Goal: Task Accomplishment & Management: Complete application form

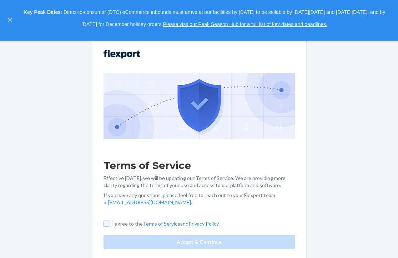
click at [108, 222] on input "I agree to the Terms of Service and Privacy Policy" at bounding box center [106, 224] width 6 height 6
checkbox input "true"
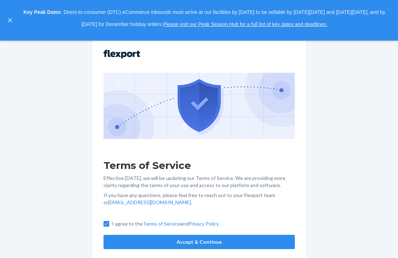
click at [167, 240] on button "Accept & Continue" at bounding box center [198, 242] width 191 height 14
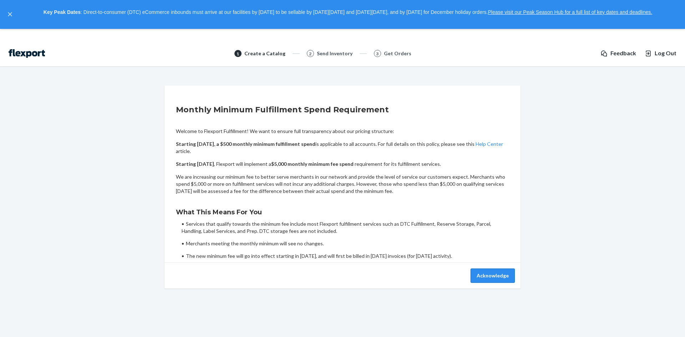
click at [397, 258] on button "Acknowledge" at bounding box center [493, 276] width 44 height 14
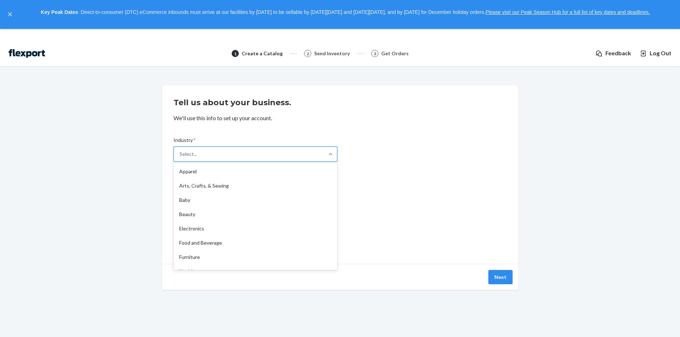
click at [234, 152] on div "Select..." at bounding box center [249, 154] width 150 height 14
click at [180, 152] on input "Industry * option Apparel focused, 1 of 19. 19 results available. Use Up and Do…" at bounding box center [179, 154] width 1 height 7
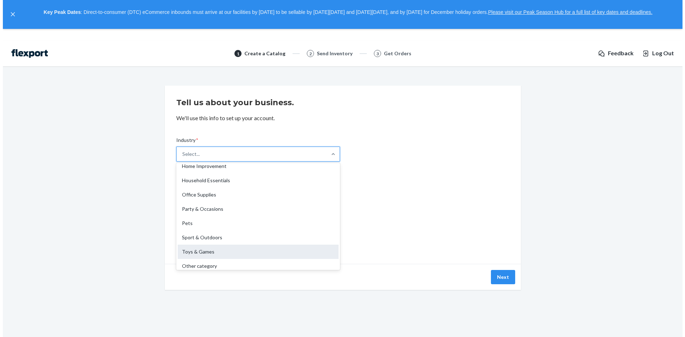
scroll to position [167, 0]
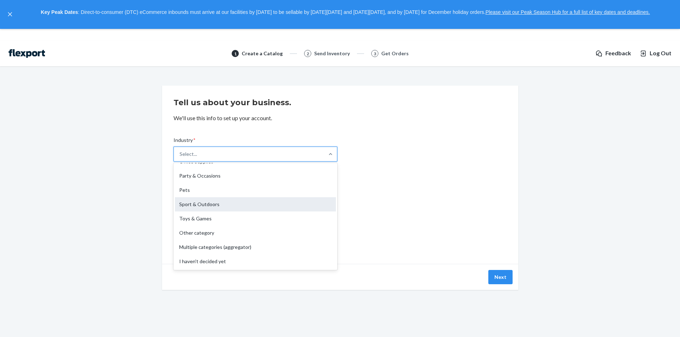
click at [216, 210] on div "Sport & Outdoors" at bounding box center [255, 204] width 161 height 14
click at [180, 158] on input "Industry * option Sport & Outdoors focused, 15 of 19. 19 results available. Use…" at bounding box center [179, 154] width 1 height 7
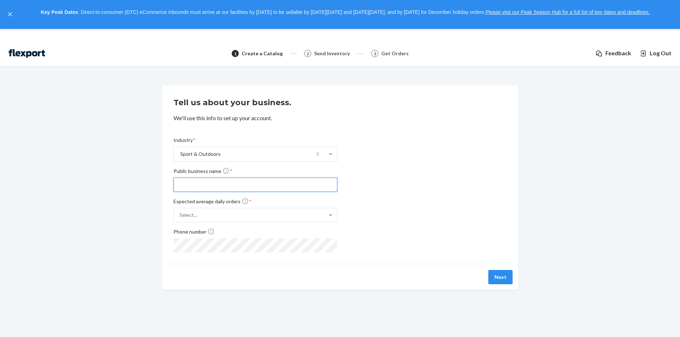
click at [214, 184] on input "Public business name *" at bounding box center [255, 185] width 164 height 14
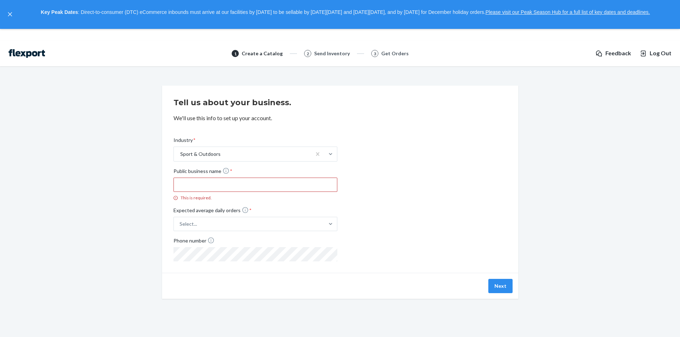
click at [397, 162] on div "Industry * Sport & Outdoors Public business name * This is required. Expected a…" at bounding box center [339, 193] width 333 height 136
click at [9, 12] on icon "close," at bounding box center [10, 14] width 4 height 4
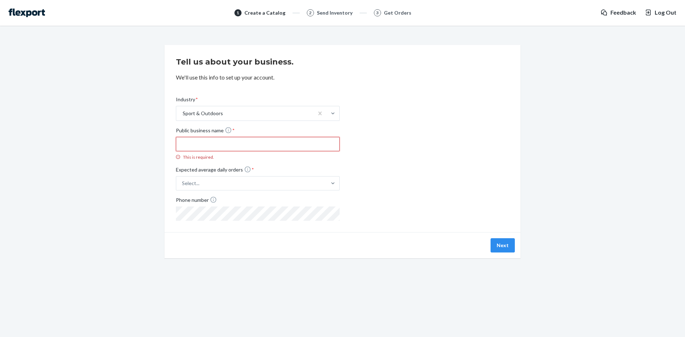
drag, startPoint x: 219, startPoint y: 150, endPoint x: 217, endPoint y: 145, distance: 5.6
click at [218, 148] on input "Public business name * This is required." at bounding box center [258, 144] width 164 height 14
drag, startPoint x: 217, startPoint y: 145, endPoint x: 232, endPoint y: 143, distance: 14.7
click at [218, 144] on input "Public business name * This is required." at bounding box center [258, 144] width 164 height 14
click at [397, 14] on span "Log Out" at bounding box center [666, 13] width 22 height 8
